Goal: Find contact information: Find contact information

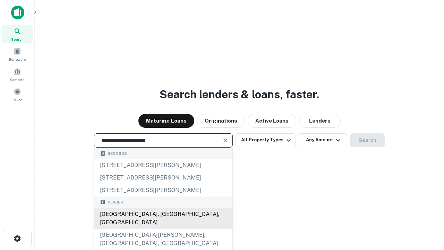
click at [163, 228] on div "Santa Monica, CA, USA" at bounding box center [163, 218] width 138 height 21
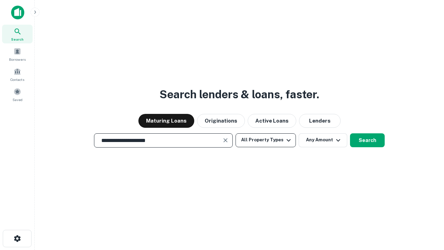
type input "**********"
click at [265, 140] on button "All Property Types" at bounding box center [265, 140] width 60 height 14
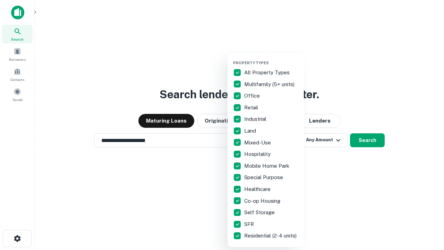
click at [271, 58] on button "button" at bounding box center [271, 58] width 76 height 0
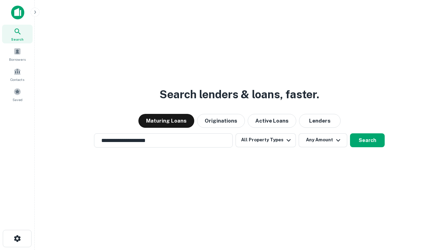
scroll to position [11, 0]
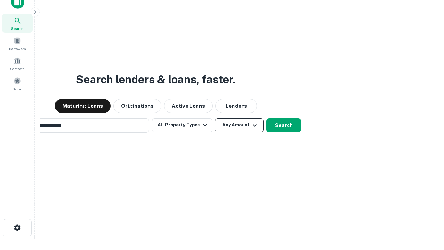
click at [215, 118] on button "Any Amount" at bounding box center [239, 125] width 49 height 14
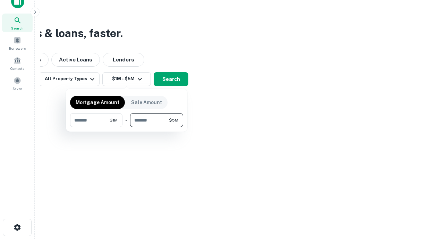
type input "*******"
click at [127, 127] on button "button" at bounding box center [126, 127] width 113 height 0
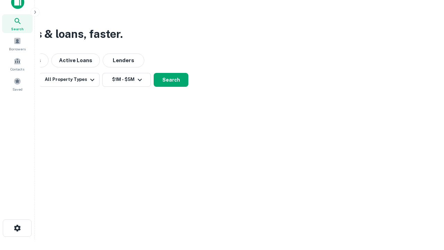
scroll to position [4, 128]
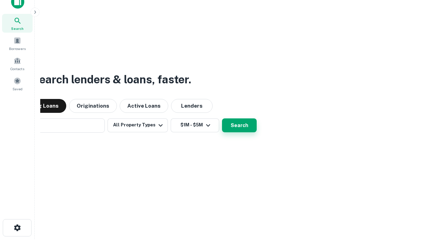
click at [222, 118] on button "Search" at bounding box center [239, 125] width 35 height 14
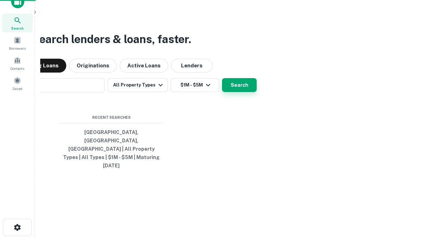
scroll to position [18, 196]
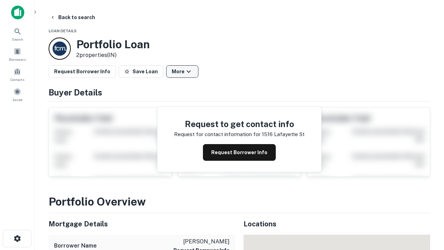
click at [182, 71] on button "More" at bounding box center [182, 71] width 32 height 12
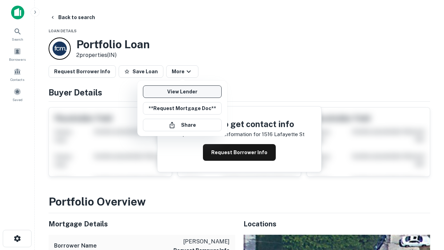
click at [182, 91] on link "View Lender" at bounding box center [182, 91] width 79 height 12
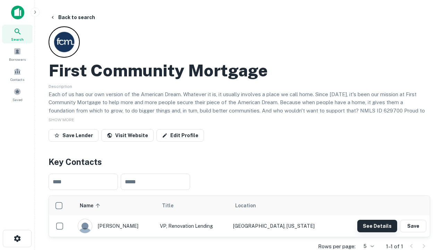
click at [377, 225] on button "See Details" at bounding box center [377, 225] width 40 height 12
click at [17, 238] on icon "button" at bounding box center [17, 238] width 8 height 8
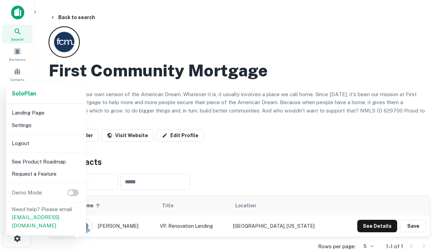
click at [46, 143] on li "Logout" at bounding box center [46, 143] width 74 height 12
